Goal: Download file/media

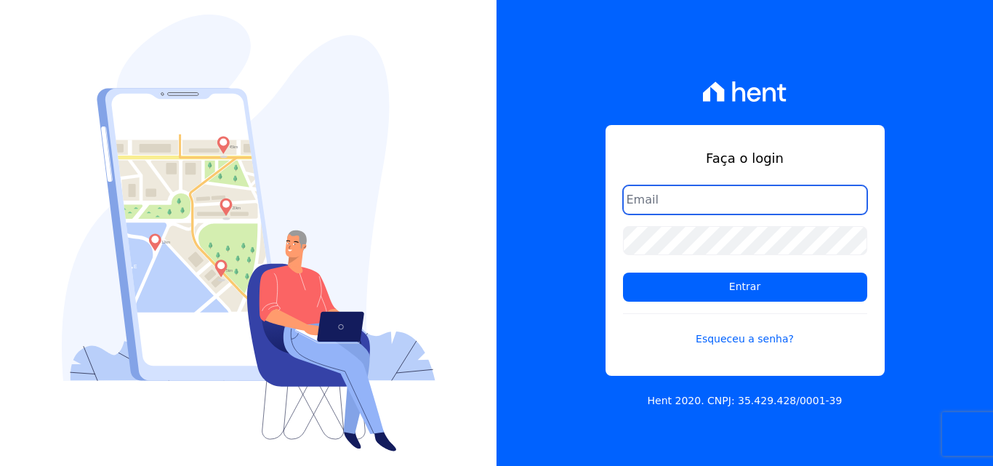
drag, startPoint x: 714, startPoint y: 196, endPoint x: 715, endPoint y: 211, distance: 15.3
click at [714, 196] on input "email" at bounding box center [745, 199] width 244 height 29
type input "ligia.dias@construtoralaterza.com.br"
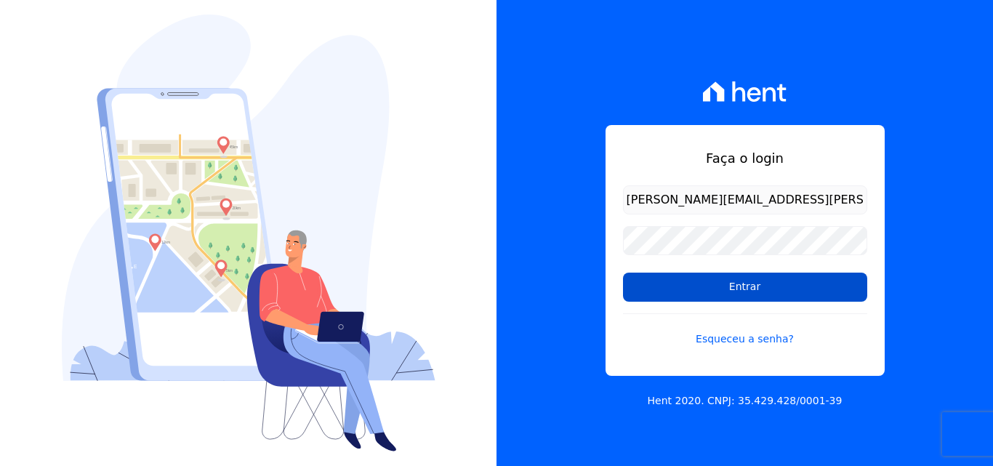
drag, startPoint x: 728, startPoint y: 304, endPoint x: 729, endPoint y: 294, distance: 10.2
click at [727, 303] on form "ligia.dias@construtoralaterza.com.br Entrar Esqueceu a senha?" at bounding box center [745, 274] width 244 height 179
click at [730, 291] on input "Entrar" at bounding box center [745, 287] width 244 height 29
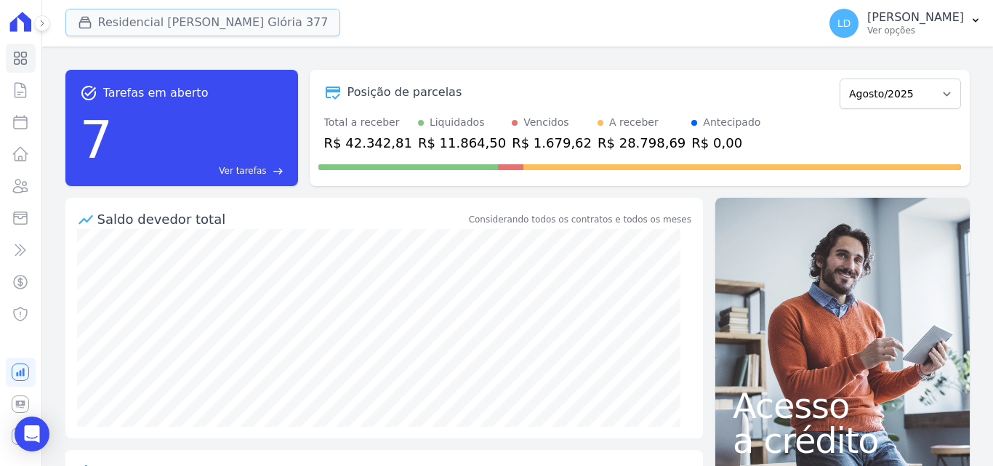
click at [188, 16] on button "Residencial [PERSON_NAME] Glória 377" at bounding box center [202, 23] width 275 height 28
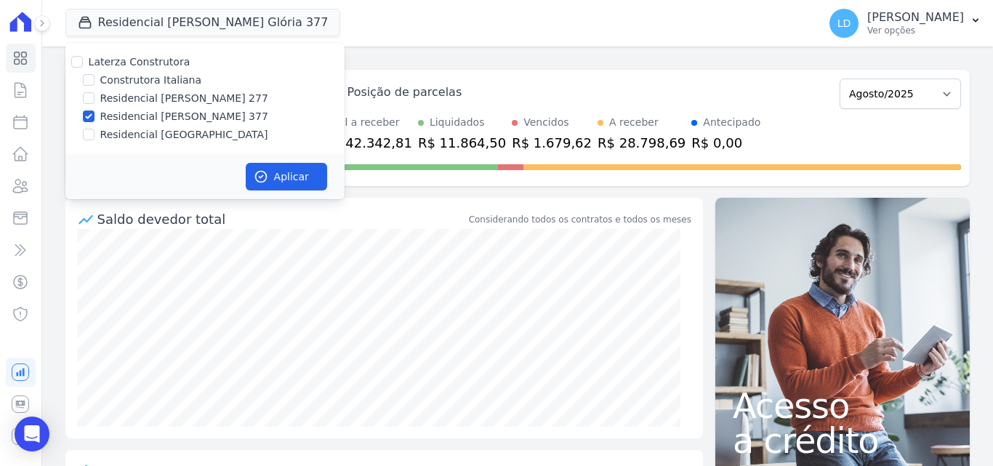
click at [161, 63] on label "Laterza Construtora" at bounding box center [140, 62] width 102 height 12
click at [83, 63] on input "Laterza Construtora" at bounding box center [77, 62] width 12 height 12
checkbox input "true"
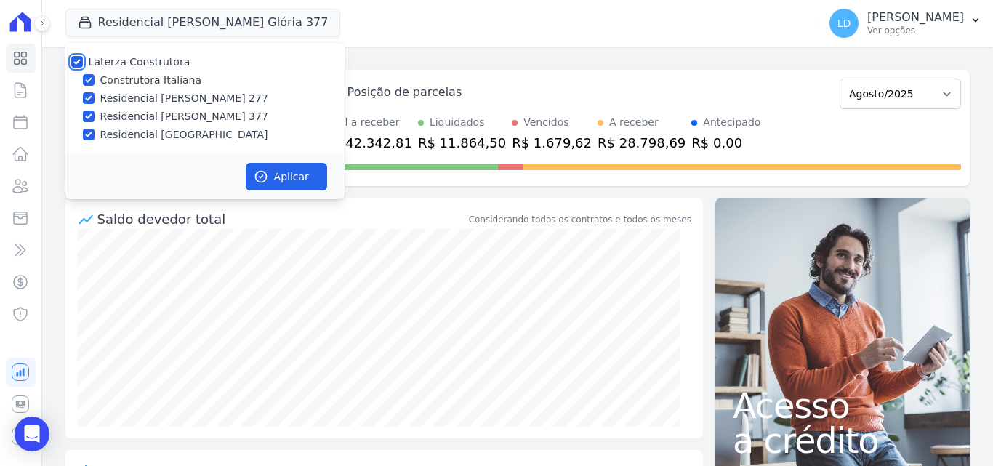
checkbox input "true"
click at [287, 182] on button "Aplicar" at bounding box center [286, 177] width 81 height 28
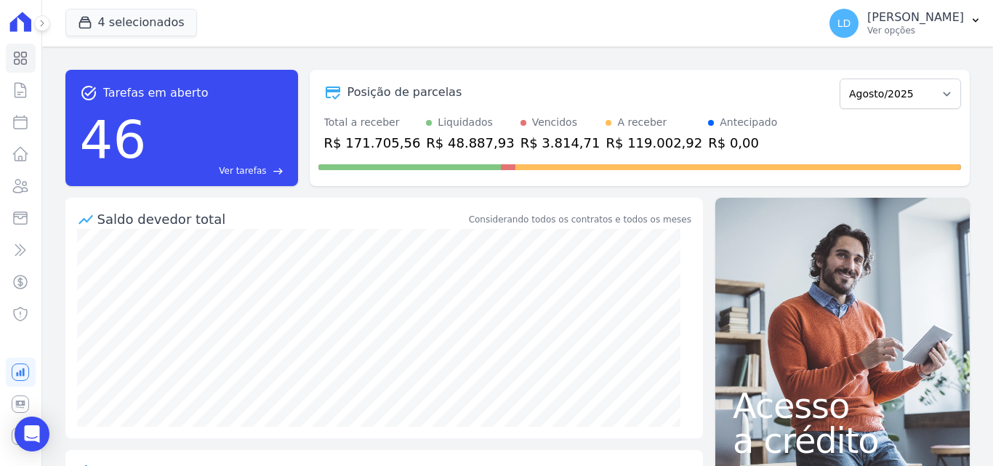
click at [905, 36] on div "LD [PERSON_NAME] Ver opções" at bounding box center [896, 23] width 134 height 29
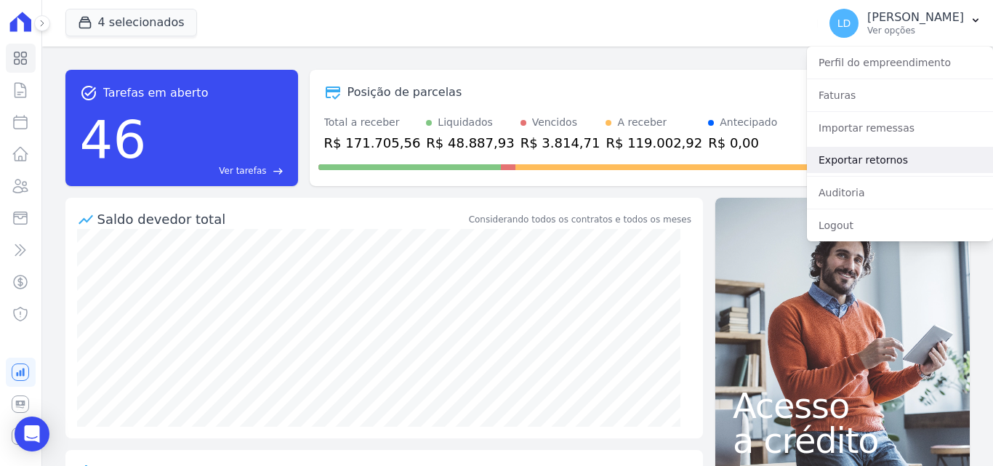
click at [926, 159] on link "Exportar retornos" at bounding box center [900, 160] width 186 height 26
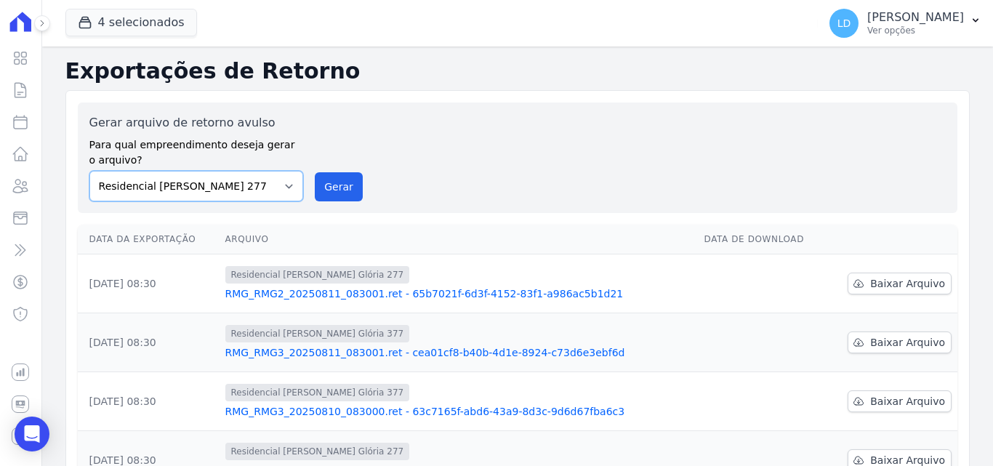
drag, startPoint x: 256, startPoint y: 190, endPoint x: 251, endPoint y: 199, distance: 10.7
click at [256, 190] on select "Construtora Italiana Residencial [PERSON_NAME] 277 Residencial [PERSON_NAME][ST…" at bounding box center [196, 186] width 214 height 31
select select "29fc0423-bfd4-480a-835e-7e440cfe6eb8"
click at [89, 171] on select "Construtora Italiana Residencial [PERSON_NAME] 277 Residencial [PERSON_NAME][ST…" at bounding box center [196, 186] width 214 height 31
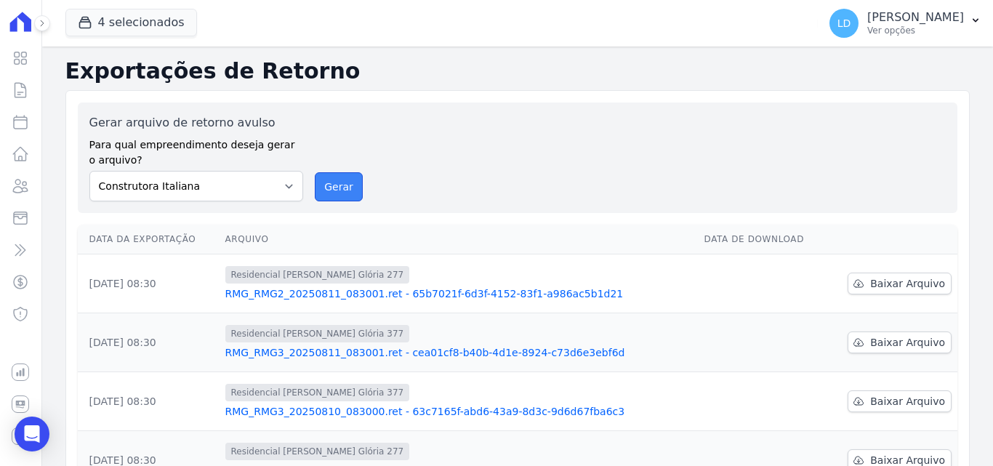
click at [336, 187] on button "Gerar" at bounding box center [339, 186] width 48 height 29
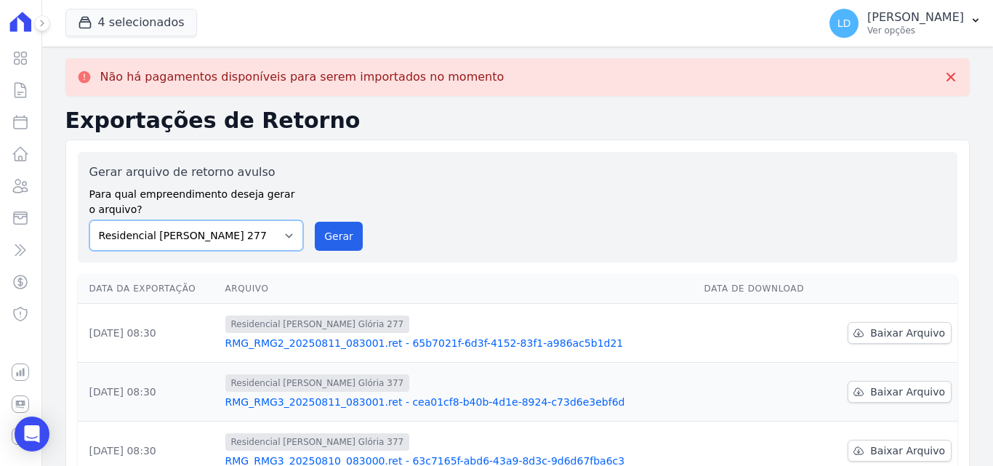
click at [228, 227] on select "Construtora Italiana Residencial [PERSON_NAME] 277 Residencial [PERSON_NAME][ST…" at bounding box center [196, 235] width 214 height 31
click at [89, 220] on select "Construtora Italiana Residencial [PERSON_NAME] 277 Residencial [PERSON_NAME][ST…" at bounding box center [196, 235] width 214 height 31
drag, startPoint x: 331, startPoint y: 245, endPoint x: 539, endPoint y: 124, distance: 240.1
click at [333, 243] on button "Gerar" at bounding box center [339, 236] width 48 height 29
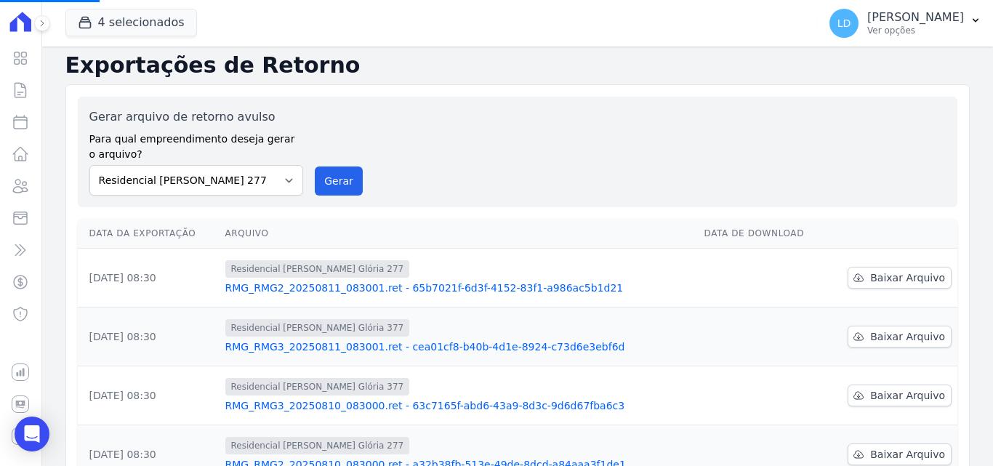
scroll to position [145, 0]
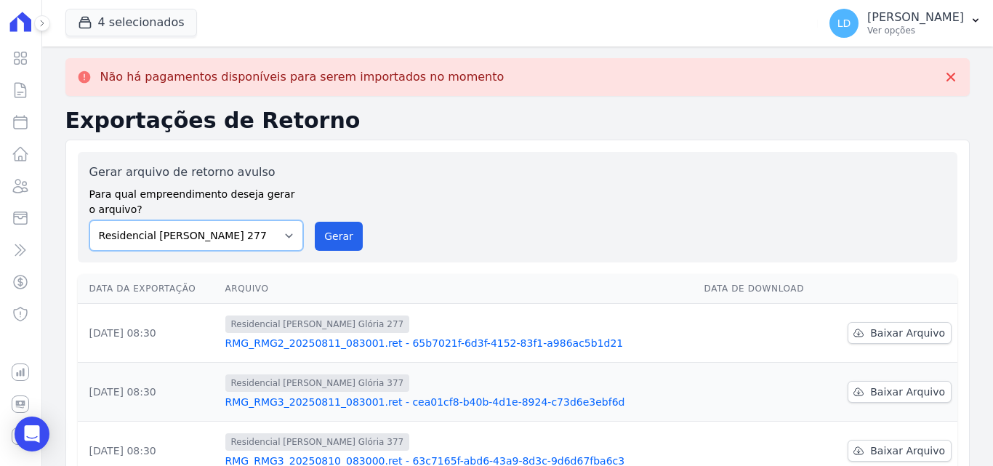
drag, startPoint x: 233, startPoint y: 230, endPoint x: 237, endPoint y: 249, distance: 18.5
click at [233, 231] on select "Construtora Italiana Residencial [PERSON_NAME] 277 Residencial [PERSON_NAME][ST…" at bounding box center [196, 235] width 214 height 31
select select "0cd9190e-dfd9-46e5-afc8-7298ef4c0c2b"
click at [89, 220] on select "Construtora Italiana Residencial [PERSON_NAME] 277 Residencial [PERSON_NAME][ST…" at bounding box center [196, 235] width 214 height 31
drag, startPoint x: 326, startPoint y: 246, endPoint x: 550, endPoint y: 137, distance: 249.0
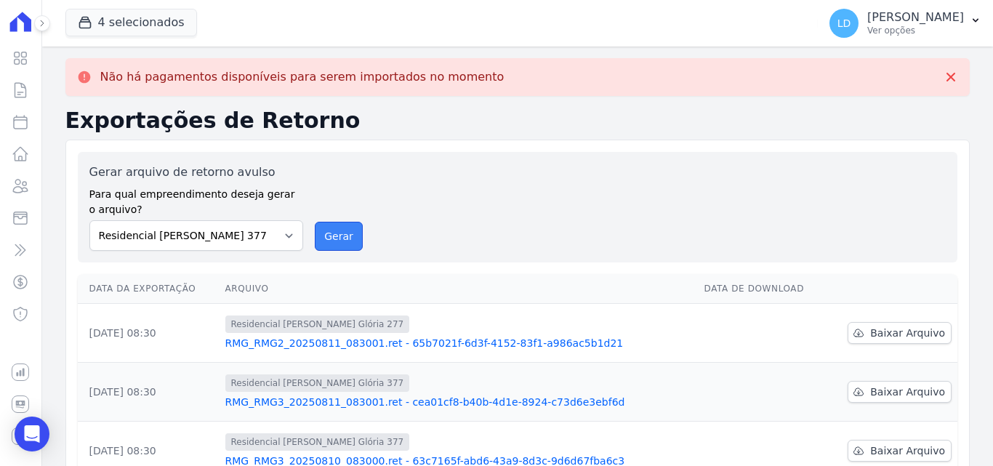
click at [327, 246] on button "Gerar" at bounding box center [339, 236] width 48 height 29
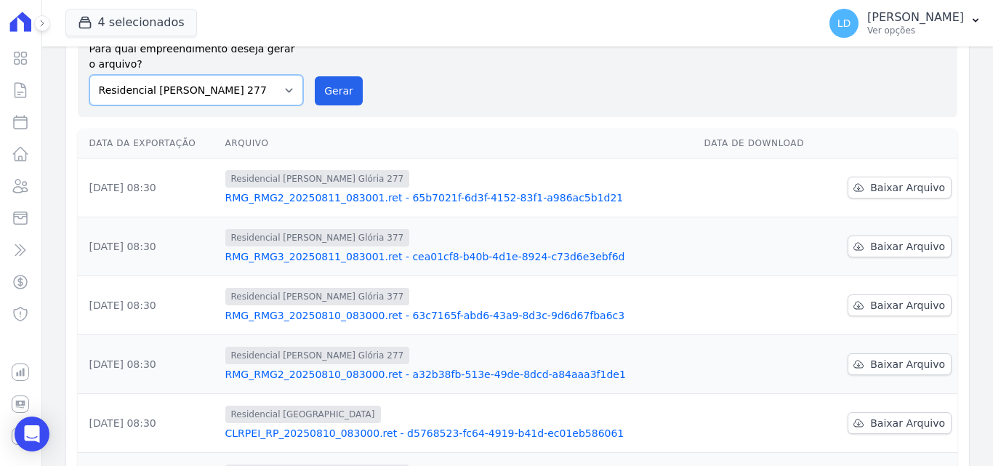
drag, startPoint x: 199, startPoint y: 87, endPoint x: 199, endPoint y: 104, distance: 16.7
click at [199, 87] on select "Construtora Italiana Residencial [PERSON_NAME] 277 Residencial [PERSON_NAME][ST…" at bounding box center [196, 90] width 214 height 31
select select "0cd9190e-dfd9-46e5-afc8-7298ef4c0c2b"
click at [89, 75] on select "Construtora Italiana Residencial [PERSON_NAME] 277 Residencial [PERSON_NAME][ST…" at bounding box center [196, 90] width 214 height 31
click at [311, 101] on div "Gerar arquivo de retorno avulso Para qual empreendimento deseja gerar o arquivo…" at bounding box center [517, 61] width 856 height 87
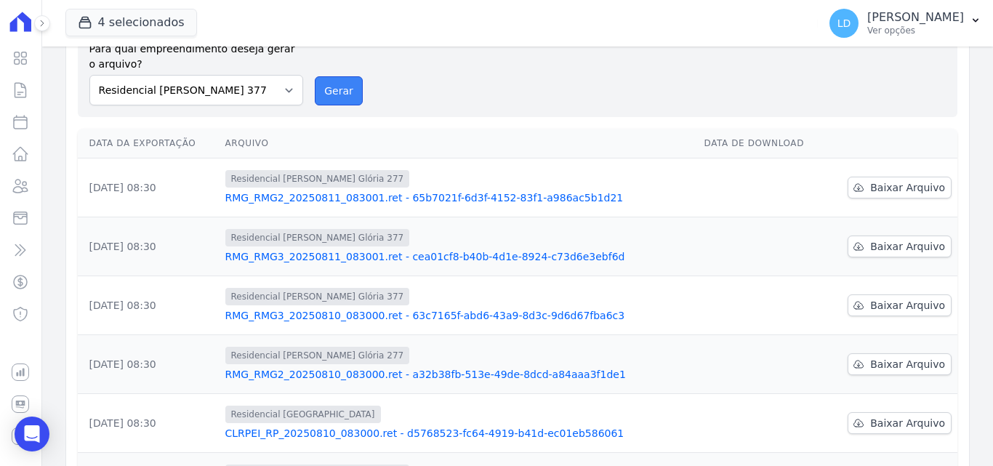
click at [321, 97] on button "Gerar" at bounding box center [339, 90] width 48 height 29
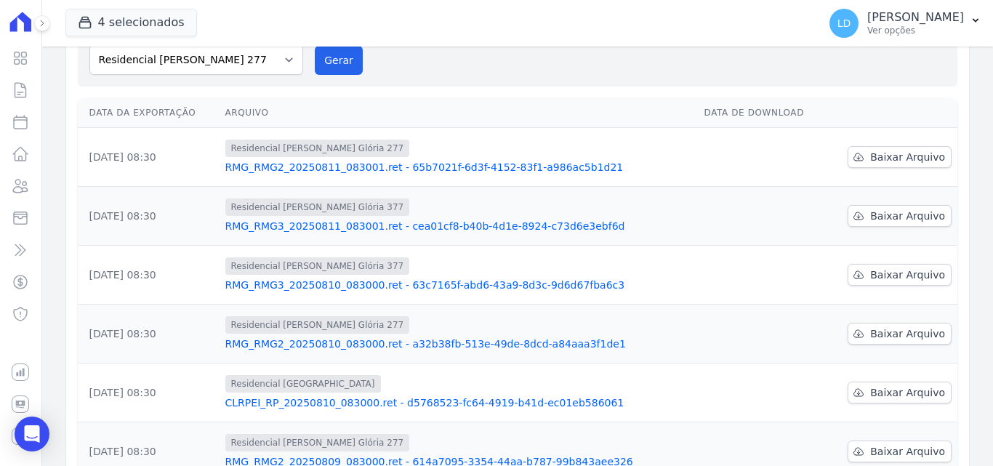
scroll to position [96, 0]
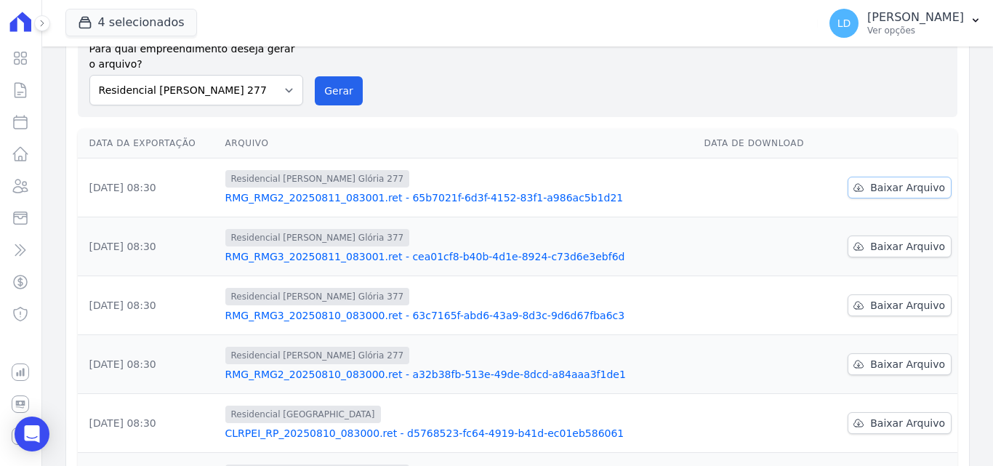
click at [885, 197] on link "Baixar Arquivo" at bounding box center [899, 188] width 104 height 22
click at [893, 247] on span "Baixar Arquivo" at bounding box center [907, 246] width 75 height 15
click at [899, 312] on span "Baixar Arquivo" at bounding box center [907, 305] width 75 height 15
click at [882, 426] on span "Baixar Arquivo" at bounding box center [907, 423] width 75 height 15
click at [914, 29] on p "Ver opções" at bounding box center [915, 31] width 97 height 12
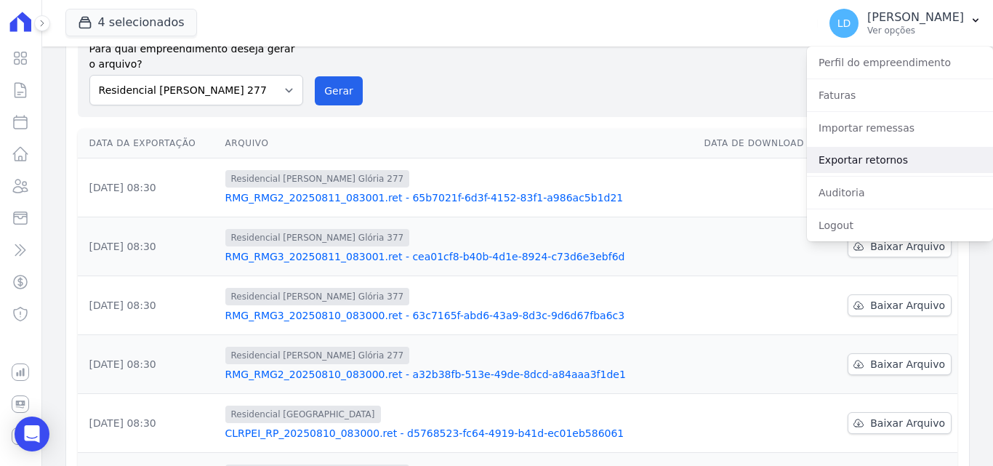
click at [850, 167] on link "Exportar retornos" at bounding box center [900, 160] width 186 height 26
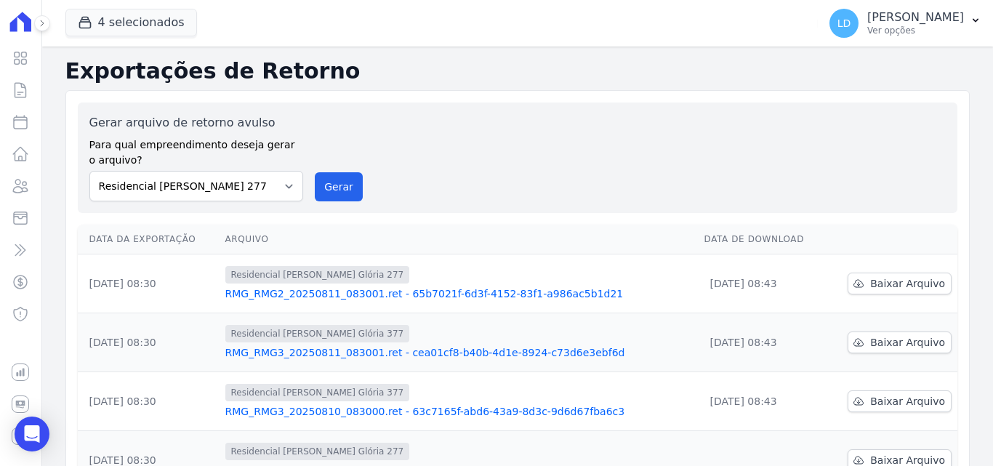
scroll to position [218, 0]
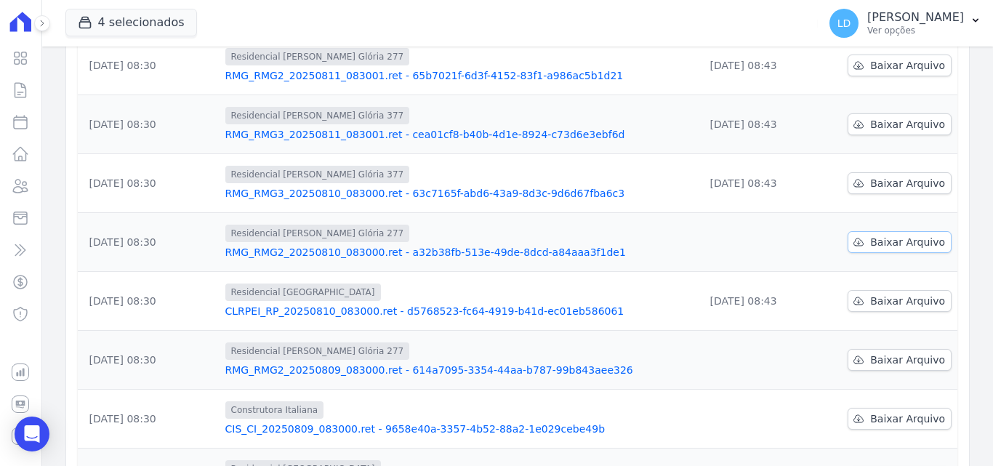
click at [888, 250] on link "Baixar Arquivo" at bounding box center [899, 242] width 104 height 22
click at [883, 360] on span "Baixar Arquivo" at bounding box center [907, 359] width 75 height 15
click at [911, 412] on span "Baixar Arquivo" at bounding box center [907, 418] width 75 height 15
click at [949, 30] on p "Ver opções" at bounding box center [915, 31] width 97 height 12
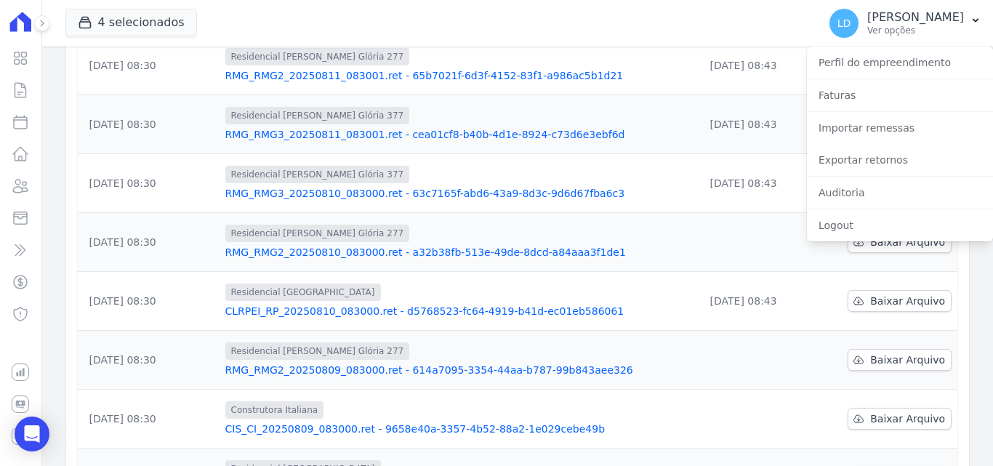
click at [915, 145] on div "Exportar retornos" at bounding box center [900, 160] width 186 height 32
click at [915, 155] on link "Exportar retornos" at bounding box center [900, 160] width 186 height 26
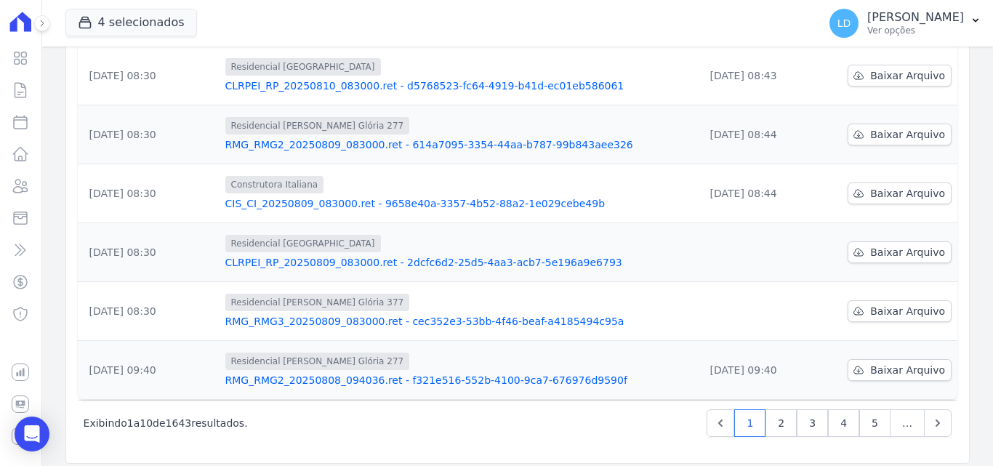
scroll to position [453, 0]
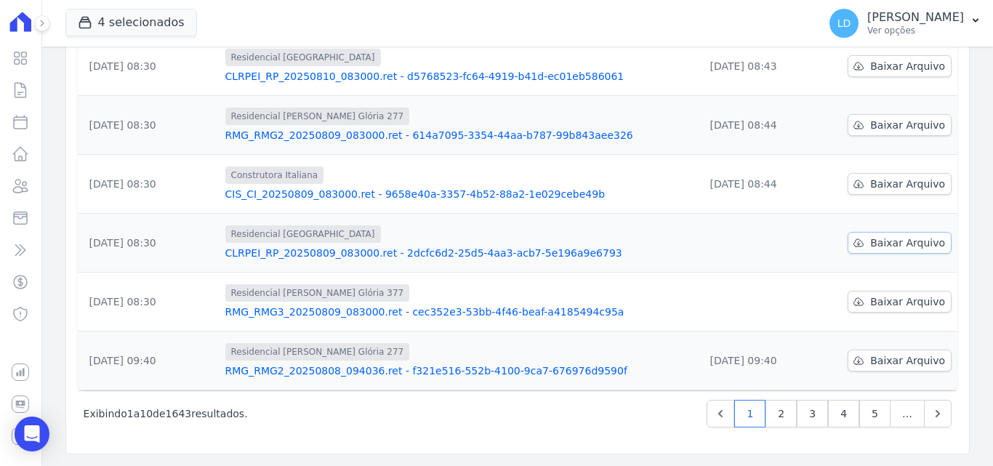
click at [882, 233] on link "Baixar Arquivo" at bounding box center [899, 243] width 104 height 22
click at [877, 303] on span "Baixar Arquivo" at bounding box center [907, 301] width 75 height 15
click at [948, 28] on p "Ver opções" at bounding box center [915, 31] width 97 height 12
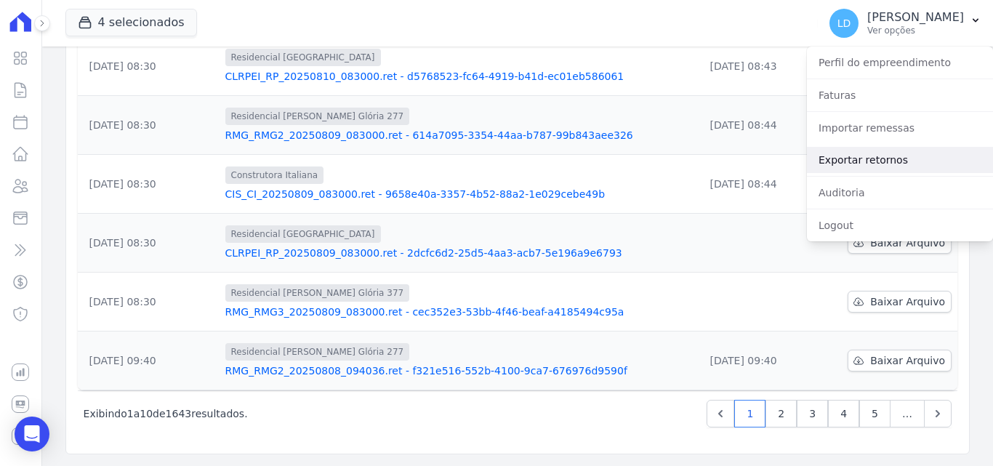
click at [888, 163] on link "Exportar retornos" at bounding box center [900, 160] width 186 height 26
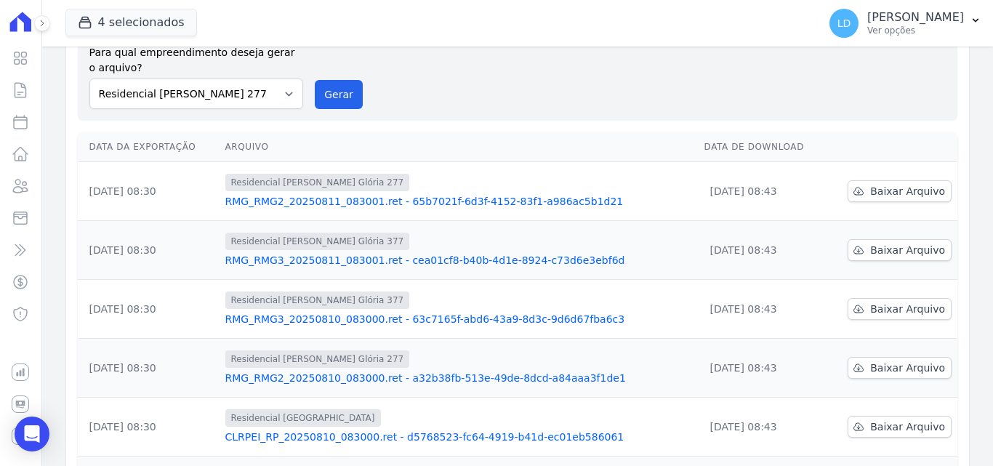
scroll to position [89, 0]
